Goal: Task Accomplishment & Management: Use online tool/utility

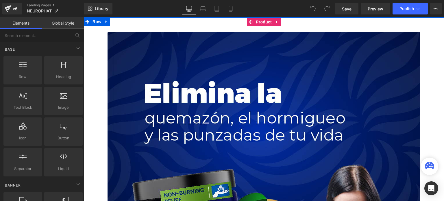
click at [193, 23] on div "Add To Cart (P) Cart Button" at bounding box center [263, 25] width 355 height 14
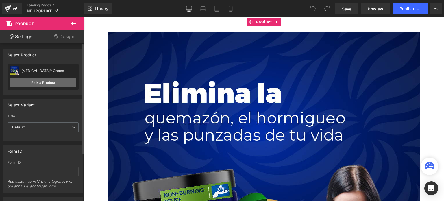
click at [47, 82] on link "Pick a Product" at bounding box center [43, 82] width 67 height 9
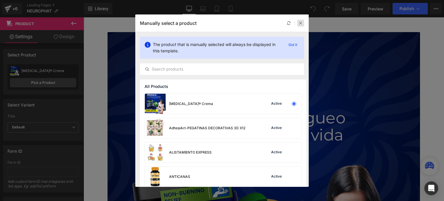
click at [299, 23] on icon at bounding box center [301, 23] width 4 height 4
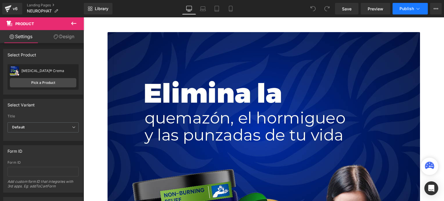
click at [409, 8] on span "Publish" at bounding box center [407, 8] width 14 height 5
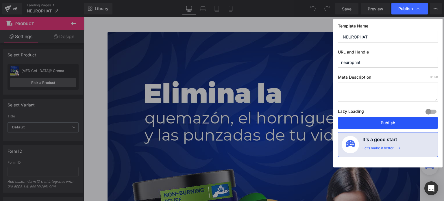
click at [375, 123] on button "Publish" at bounding box center [388, 123] width 100 height 12
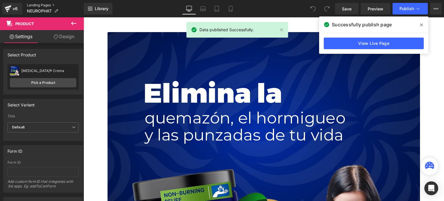
click at [38, 5] on link "Landing Pages" at bounding box center [55, 5] width 57 height 5
